Goal: Transaction & Acquisition: Subscribe to service/newsletter

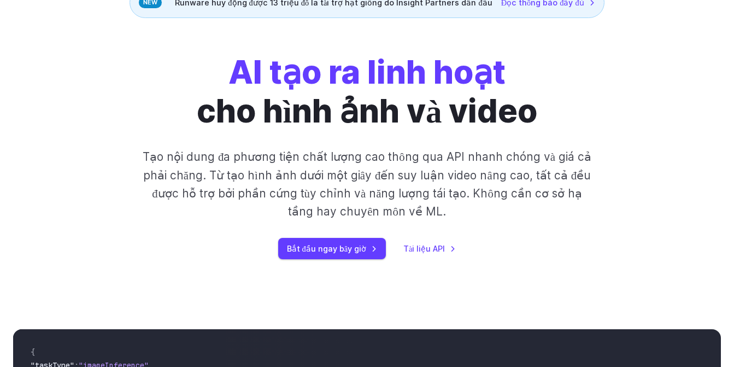
scroll to position [164, 0]
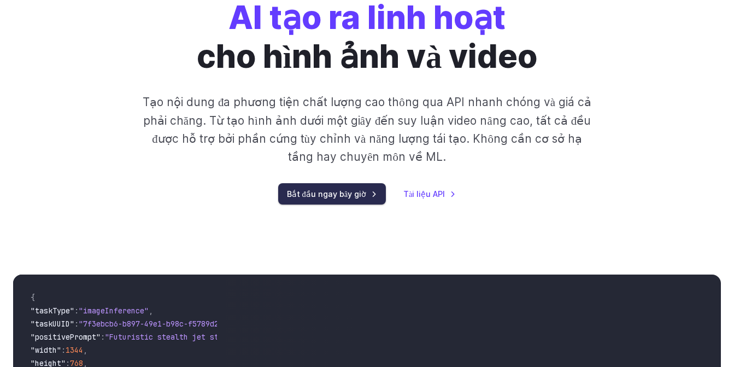
click at [338, 194] on font "Bắt đầu ngay bây giờ" at bounding box center [327, 193] width 80 height 9
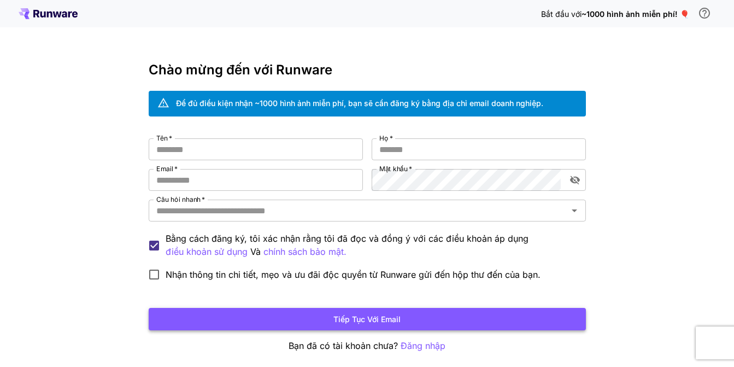
click at [368, 315] on font "Tiếp tục với email" at bounding box center [366, 318] width 67 height 9
click at [190, 149] on input "Tên   *" at bounding box center [256, 149] width 214 height 22
